Goal: Task Accomplishment & Management: Manage account settings

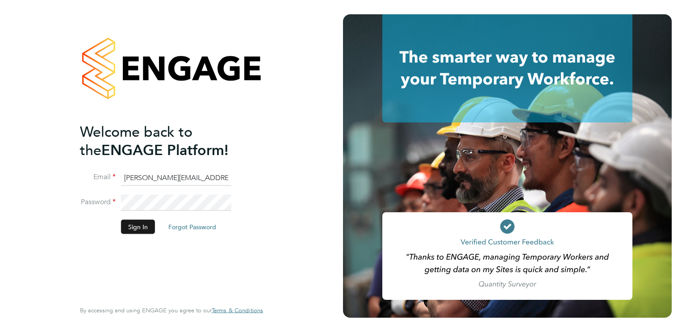
click at [130, 230] on button "Sign In" at bounding box center [138, 226] width 34 height 14
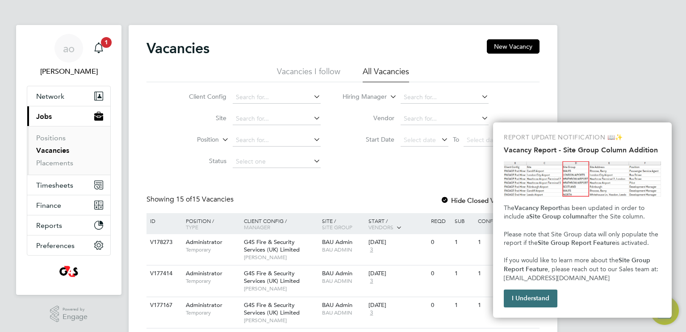
click at [536, 294] on button "I Understand" at bounding box center [531, 298] width 54 height 18
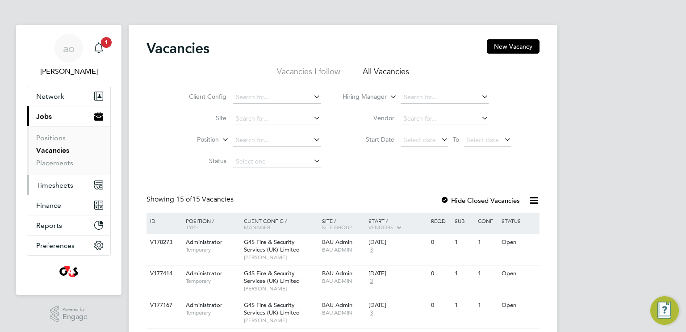
click at [54, 188] on span "Timesheets" at bounding box center [54, 185] width 37 height 8
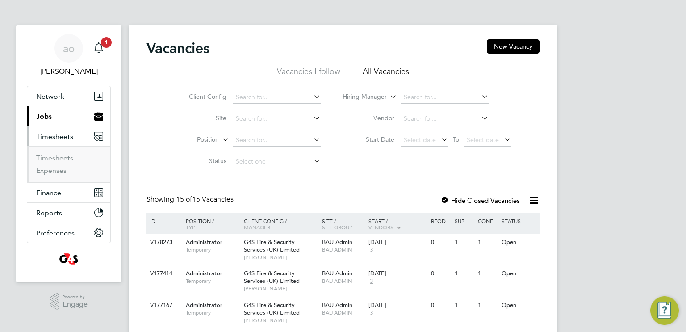
click at [59, 136] on span "Timesheets" at bounding box center [54, 136] width 37 height 8
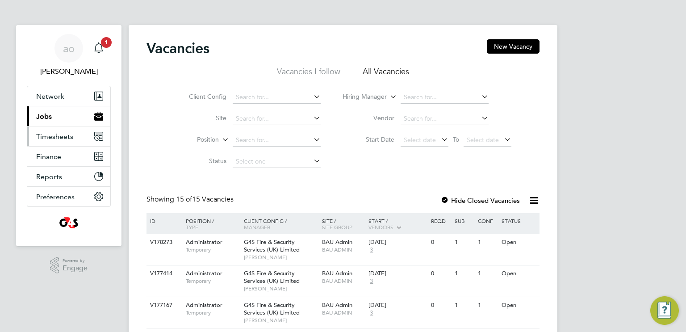
click at [59, 136] on span "Timesheets" at bounding box center [54, 136] width 37 height 8
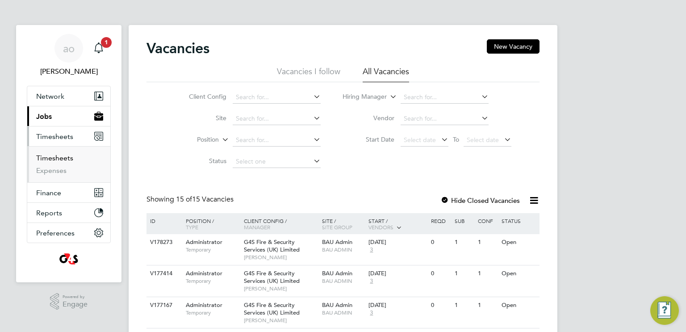
click at [57, 160] on link "Timesheets" at bounding box center [54, 158] width 37 height 8
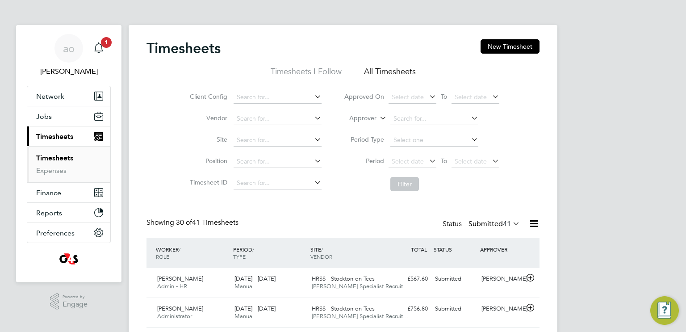
click at [286, 68] on li "Timesheets I Follow" at bounding box center [306, 74] width 71 height 16
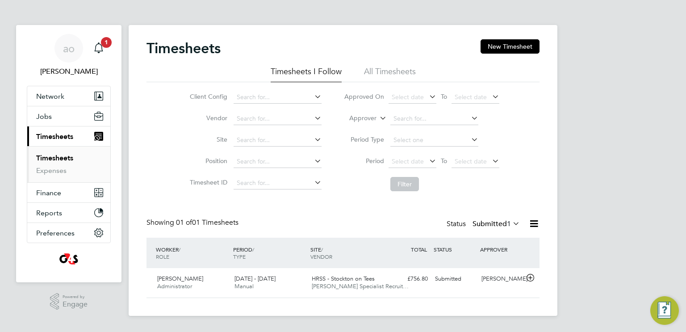
click at [396, 74] on li "All Timesheets" at bounding box center [390, 74] width 52 height 16
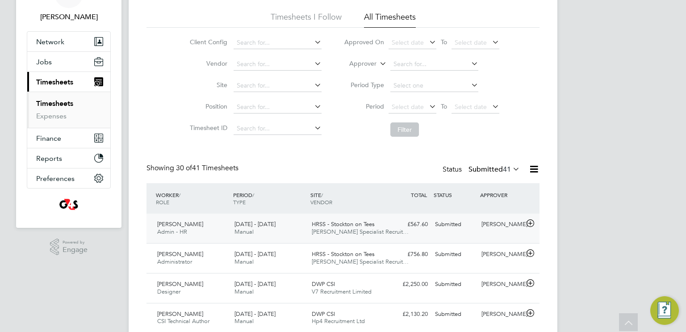
click at [181, 228] on span "Admin - HR" at bounding box center [172, 232] width 30 height 8
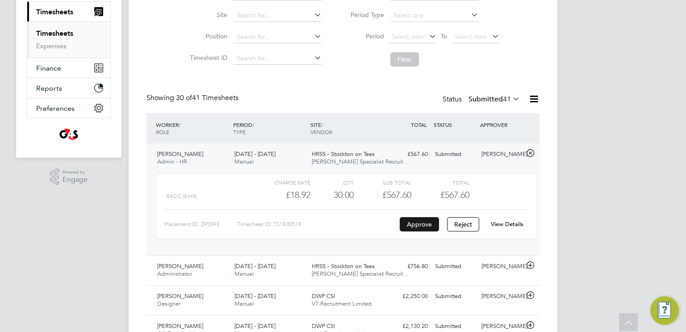
click at [424, 224] on button "Approve" at bounding box center [419, 224] width 39 height 14
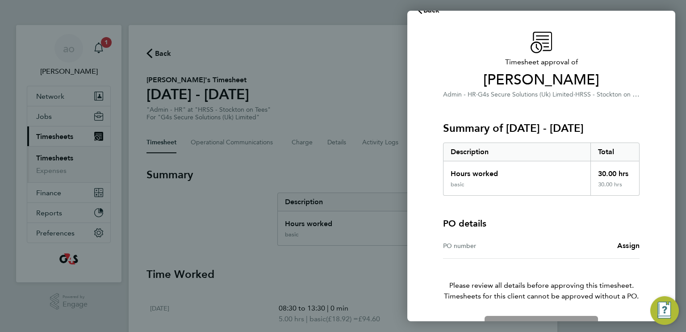
scroll to position [45, 0]
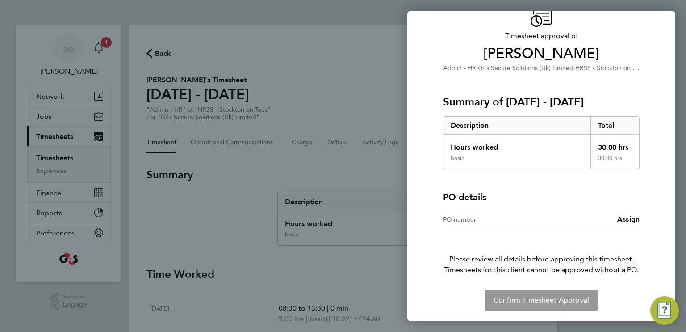
click at [554, 301] on div "Confirm Timesheet Approval" at bounding box center [541, 299] width 218 height 21
click at [628, 222] on span "Assign" at bounding box center [628, 219] width 22 height 8
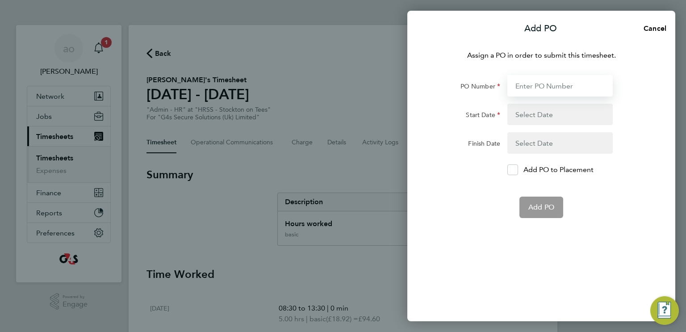
click at [537, 90] on input "PO Number" at bounding box center [559, 85] width 105 height 21
paste input "4900171560"
type input "4900171560"
click at [546, 116] on button "button" at bounding box center [559, 114] width 105 height 21
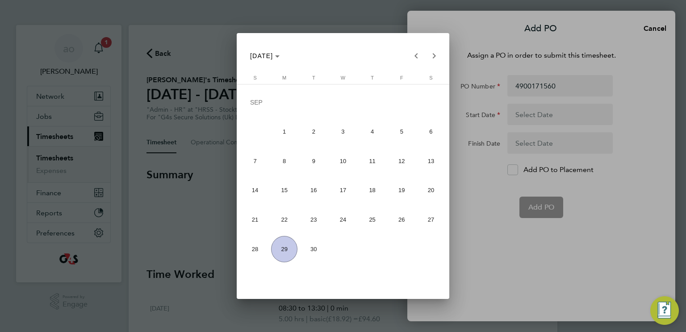
click at [286, 217] on span "22" at bounding box center [284, 219] width 26 height 26
type input "22 Sep 25"
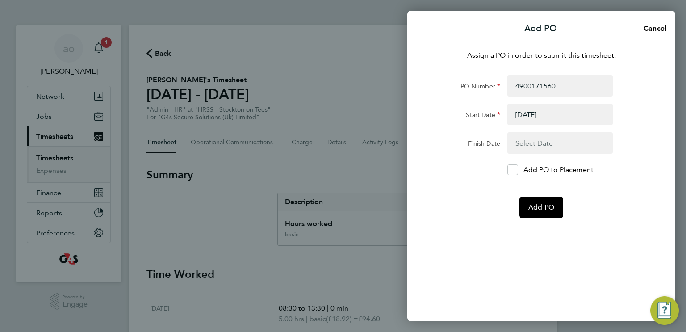
click at [570, 143] on button "button" at bounding box center [559, 142] width 105 height 21
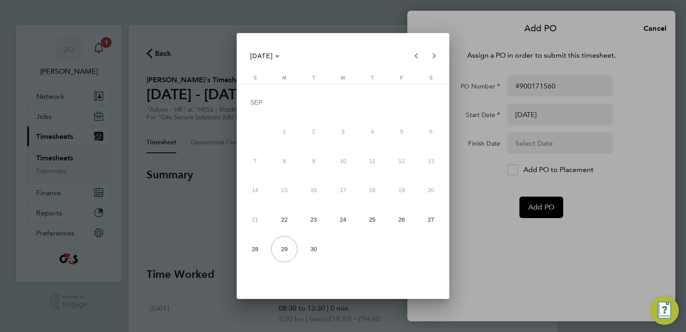
click at [259, 250] on span "28" at bounding box center [255, 249] width 26 height 26
type input "28 Sep 25"
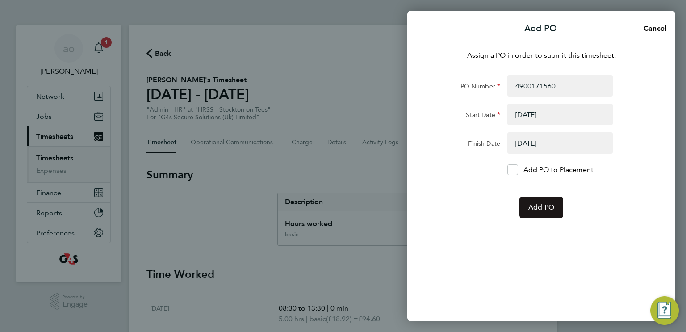
click at [543, 211] on span "Add PO" at bounding box center [541, 207] width 26 height 9
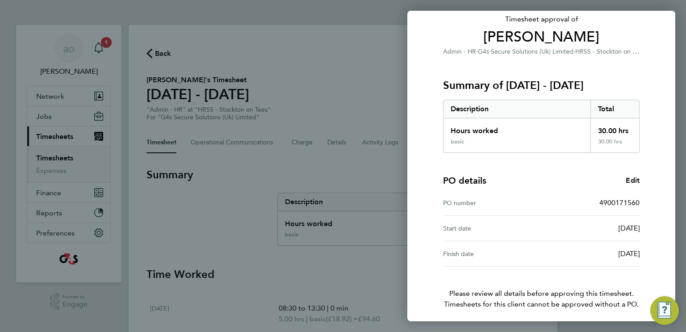
scroll to position [95, 0]
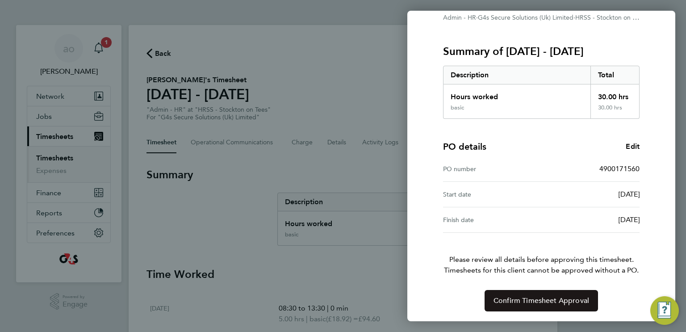
click at [559, 302] on span "Confirm Timesheet Approval" at bounding box center [541, 300] width 96 height 9
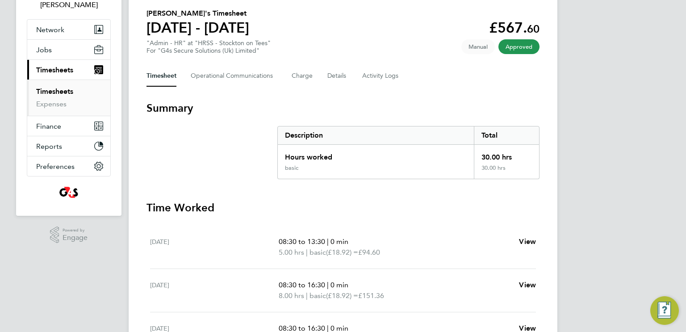
scroll to position [55, 0]
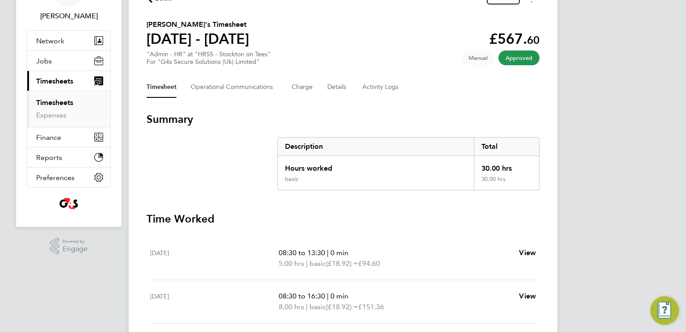
click at [524, 56] on span "Approved" at bounding box center [518, 57] width 41 height 15
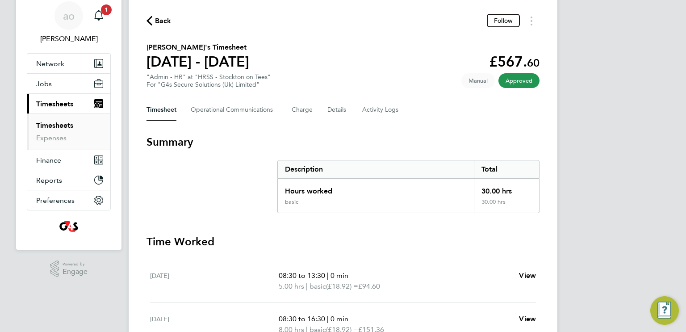
scroll to position [0, 0]
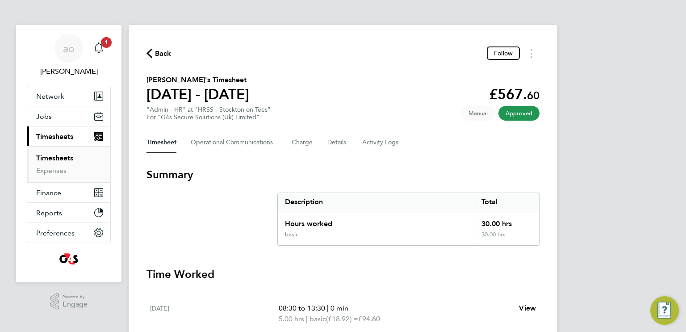
click at [59, 157] on link "Timesheets" at bounding box center [54, 158] width 37 height 8
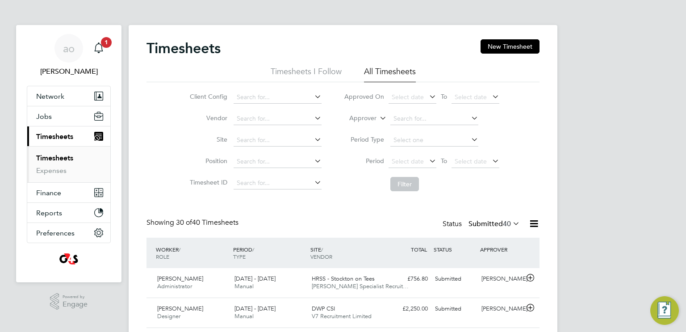
click at [318, 72] on li "Timesheets I Follow" at bounding box center [306, 74] width 71 height 16
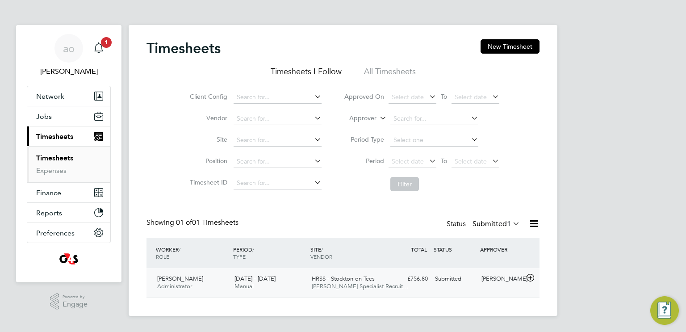
click at [195, 285] on div "Emma Elliott Administrator 22 - 28 Sep 2025" at bounding box center [192, 282] width 77 height 22
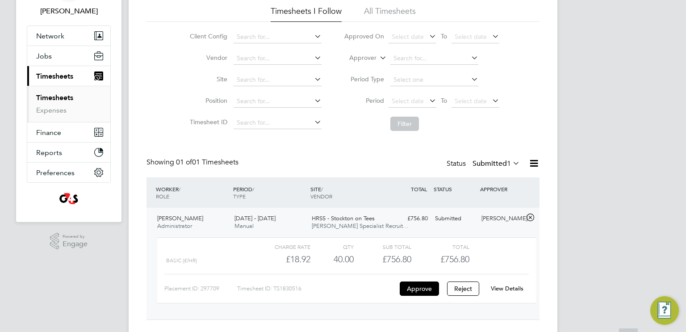
scroll to position [62, 0]
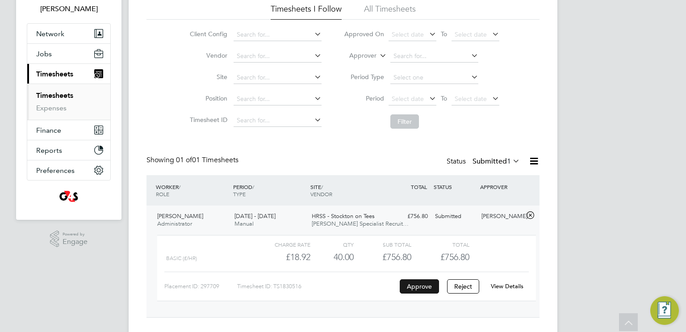
click at [408, 292] on button "Approve" at bounding box center [419, 286] width 39 height 14
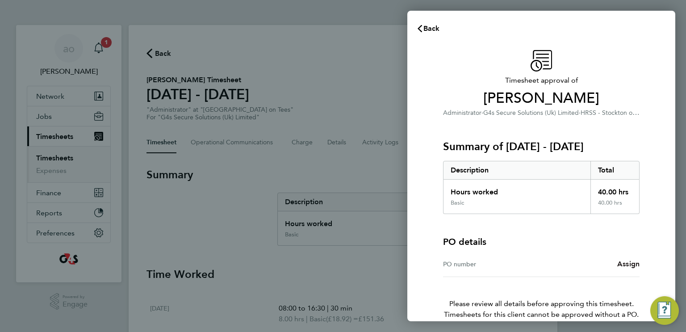
click at [633, 265] on span "Assign" at bounding box center [628, 263] width 22 height 8
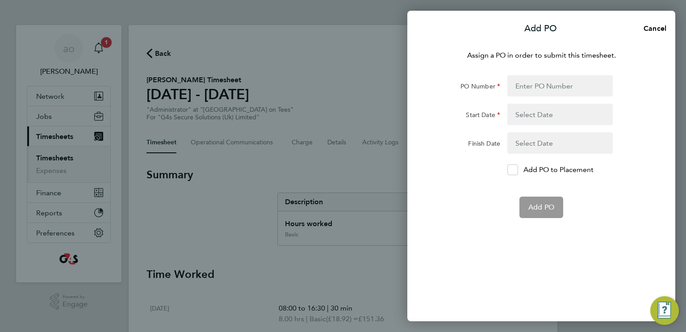
click at [530, 144] on button "button" at bounding box center [559, 142] width 105 height 21
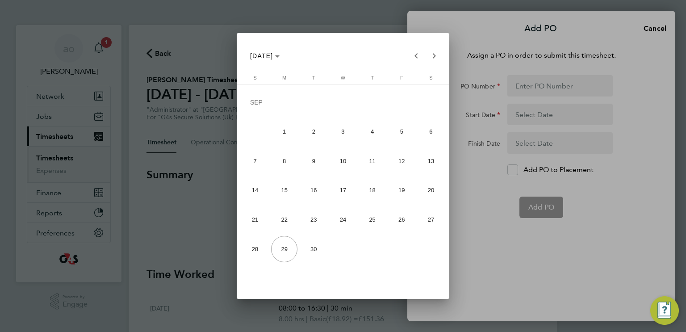
click at [254, 249] on span "28" at bounding box center [255, 249] width 26 height 26
type input "28 Sep 25"
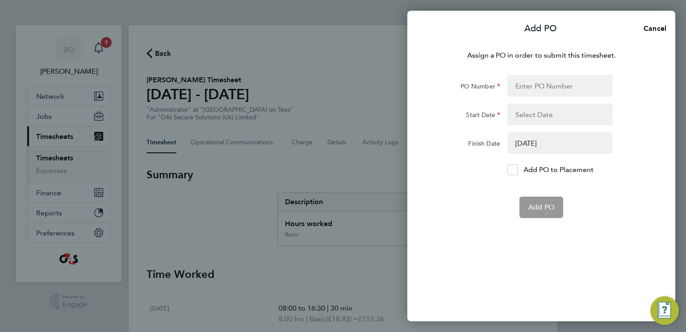
click at [551, 116] on button "button" at bounding box center [559, 114] width 105 height 21
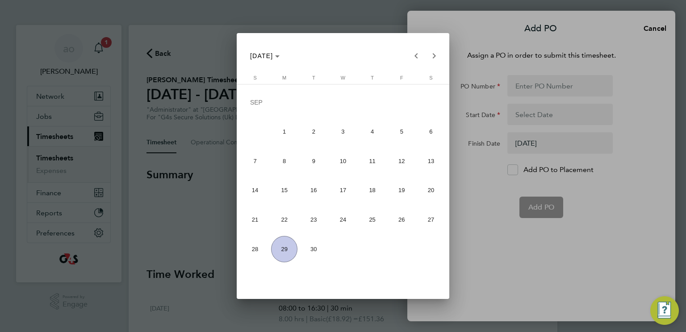
click at [290, 222] on span "22" at bounding box center [284, 219] width 26 height 26
type input "22 Sep 25"
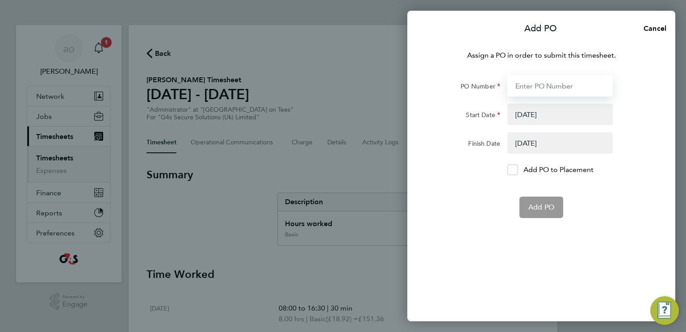
click at [532, 75] on input "PO Number" at bounding box center [559, 85] width 105 height 21
paste input "4900171574"
type input "4900171574"
click at [544, 110] on button "button" at bounding box center [559, 114] width 105 height 21
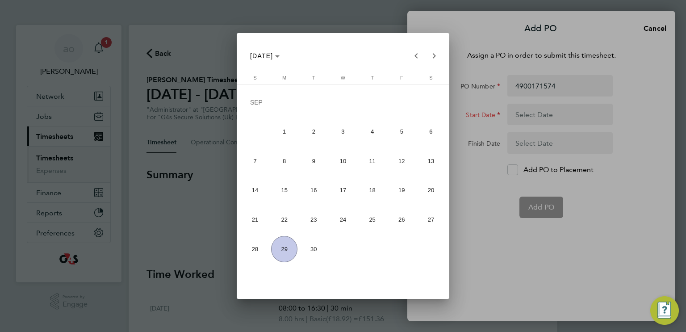
click at [279, 224] on span "22" at bounding box center [284, 219] width 26 height 26
type input "22 Sep 25"
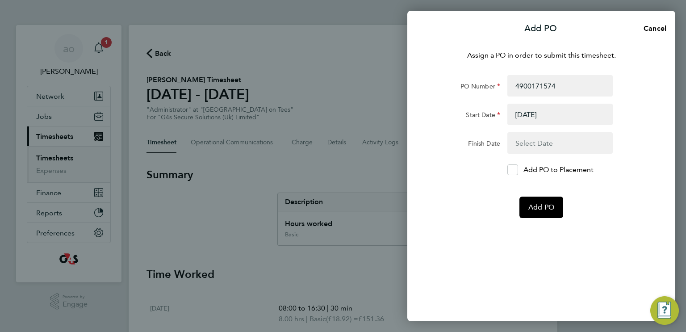
click at [548, 143] on button "button" at bounding box center [559, 142] width 105 height 21
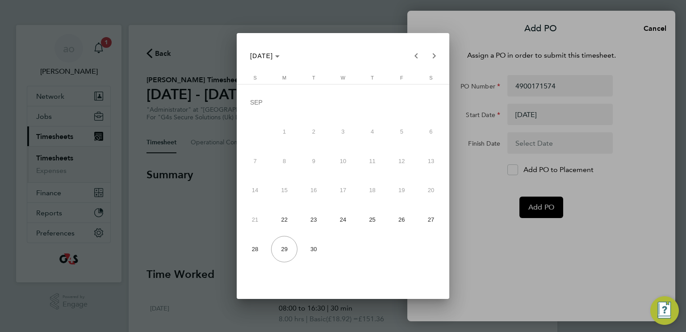
click at [254, 257] on span "28" at bounding box center [255, 249] width 26 height 26
type input "28 Sep 25"
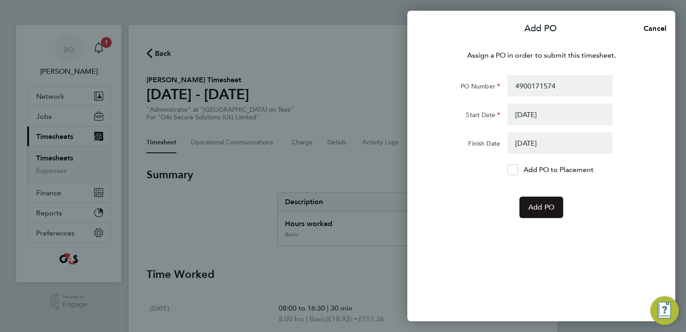
click at [541, 214] on button "Add PO" at bounding box center [541, 206] width 44 height 21
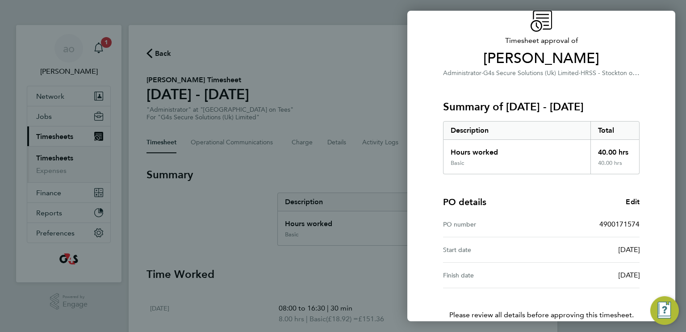
scroll to position [95, 0]
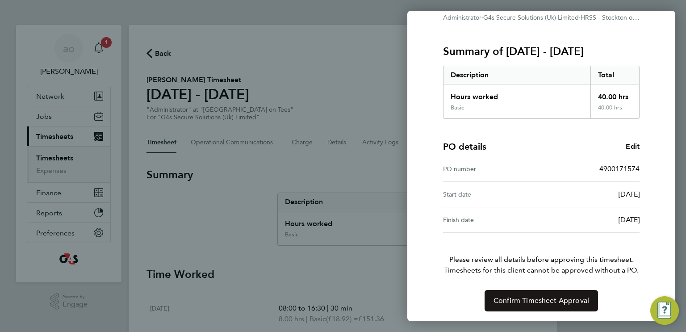
click at [531, 304] on button "Confirm Timesheet Approval" at bounding box center [540, 300] width 113 height 21
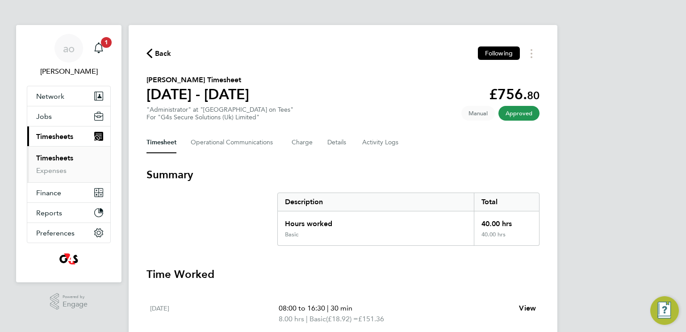
click at [526, 117] on span "Approved" at bounding box center [518, 113] width 41 height 15
